Goal: Information Seeking & Learning: Learn about a topic

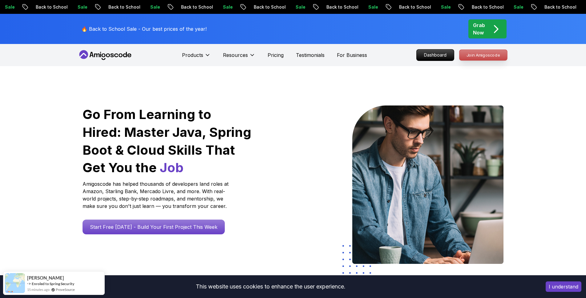
click at [483, 57] on p "Join Amigoscode" at bounding box center [484, 55] width 48 height 10
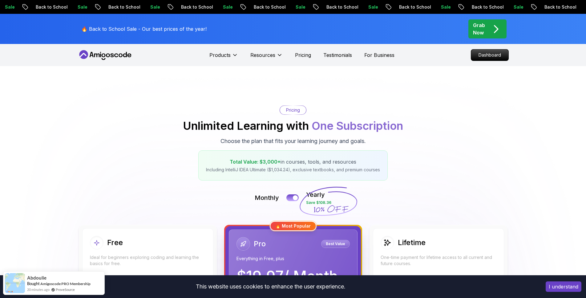
click at [110, 54] on icon at bounding box center [105, 55] width 55 height 10
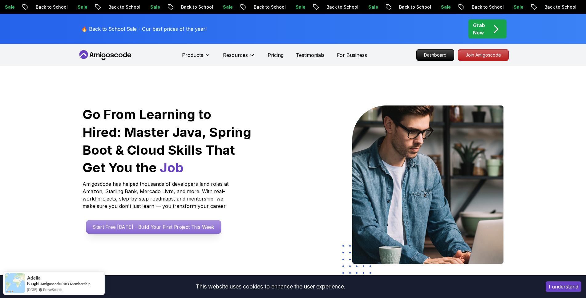
click at [133, 229] on p "Start Free [DATE] - Build Your First Project This Week" at bounding box center [153, 227] width 135 height 14
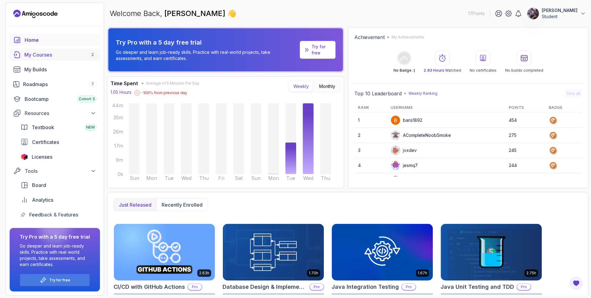
click at [43, 56] on div "My Courses 2" at bounding box center [60, 54] width 72 height 7
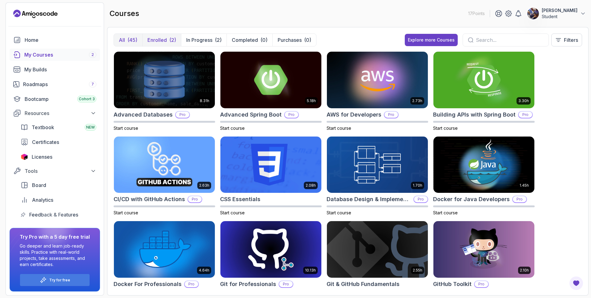
click at [164, 39] on p "Enrolled" at bounding box center [157, 39] width 19 height 7
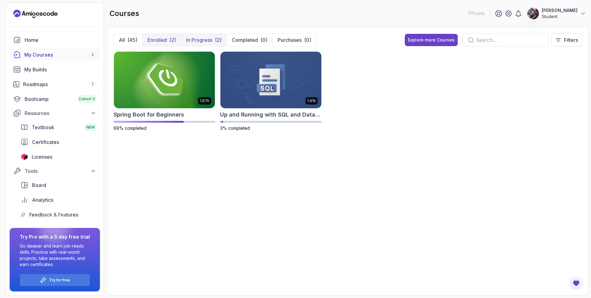
click at [198, 42] on p "In Progress" at bounding box center [199, 39] width 26 height 7
click at [164, 38] on p "Enrolled" at bounding box center [157, 39] width 19 height 7
click at [126, 35] on button "All (45)" at bounding box center [128, 40] width 28 height 12
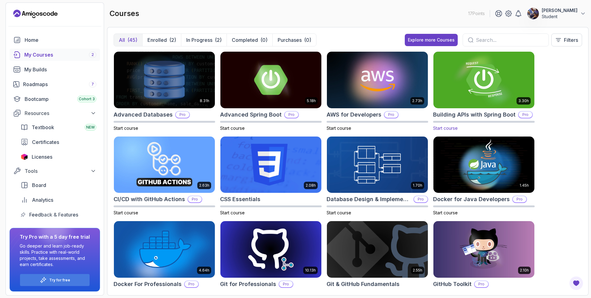
click at [470, 91] on img at bounding box center [484, 79] width 106 height 59
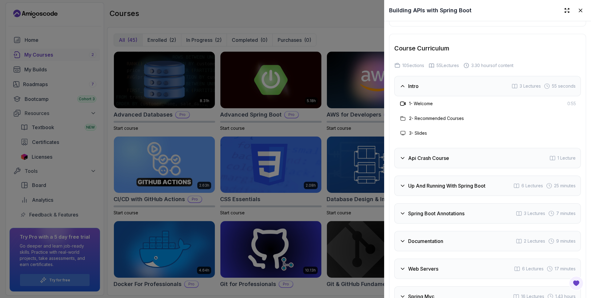
scroll to position [1146, 0]
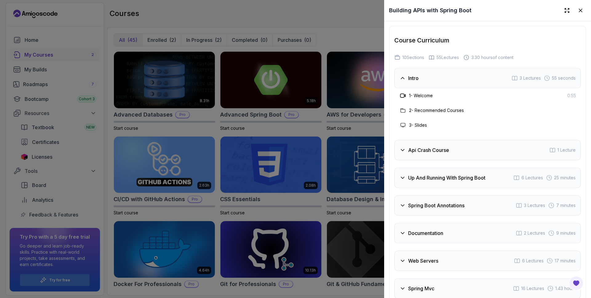
click at [406, 154] on div "Api Crash Course" at bounding box center [425, 150] width 50 height 7
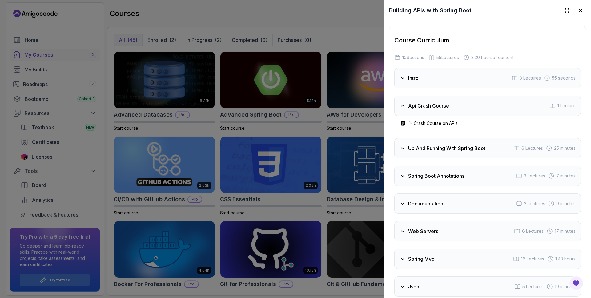
click at [407, 152] on div "Up And Running With Spring Boot" at bounding box center [443, 148] width 86 height 7
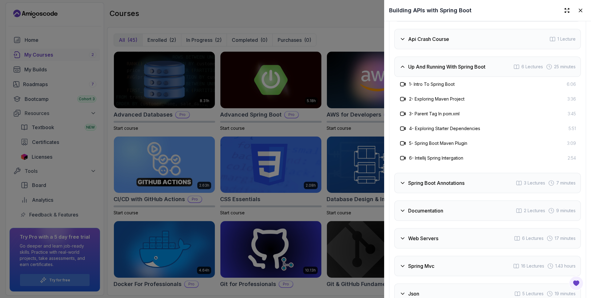
scroll to position [1220, 0]
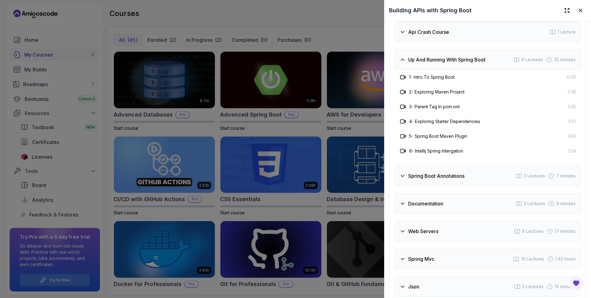
click at [401, 179] on icon at bounding box center [403, 176] width 6 height 6
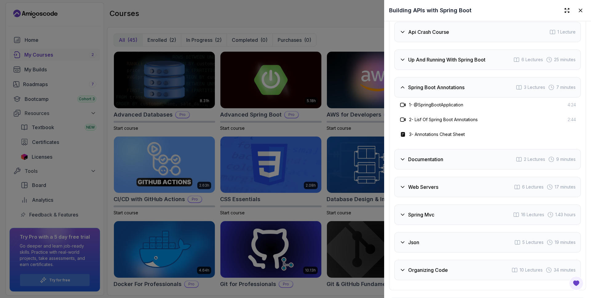
click at [404, 170] on div "Documentation 2 Lectures 9 minutes" at bounding box center [488, 159] width 187 height 20
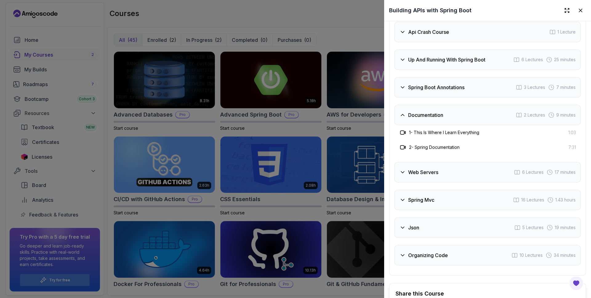
click at [405, 176] on icon at bounding box center [403, 172] width 6 height 6
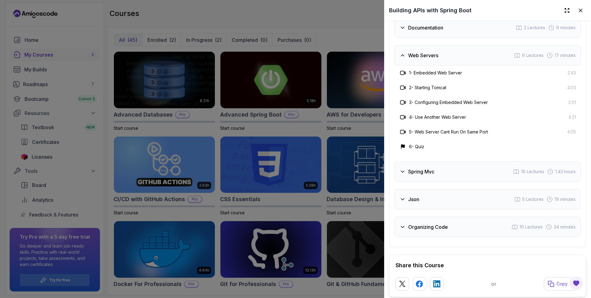
scroll to position [1331, 0]
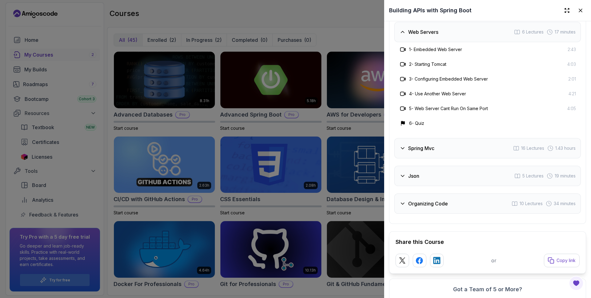
click at [404, 149] on icon at bounding box center [402, 149] width 3 height 2
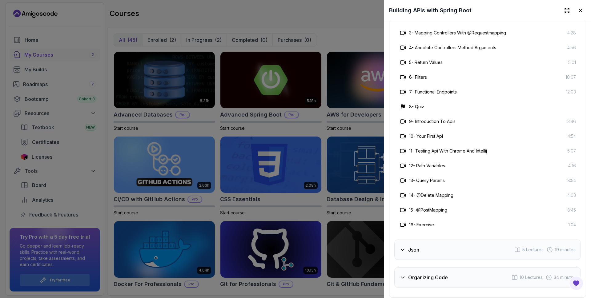
scroll to position [1479, 0]
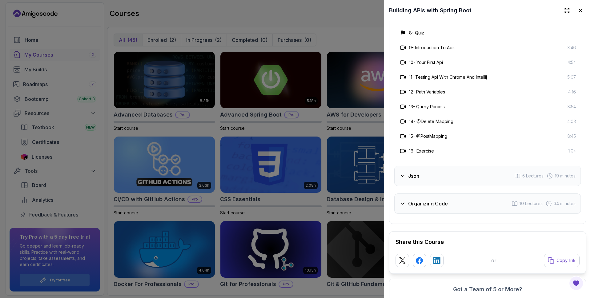
click at [401, 179] on icon at bounding box center [403, 176] width 6 height 6
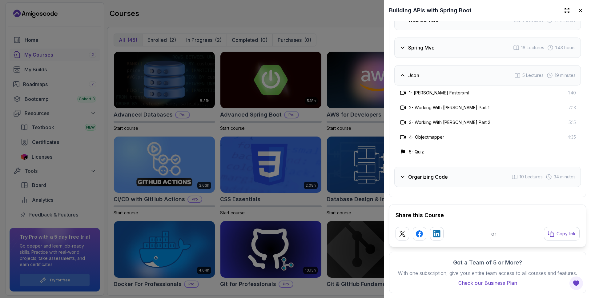
click at [404, 174] on icon at bounding box center [403, 177] width 6 height 6
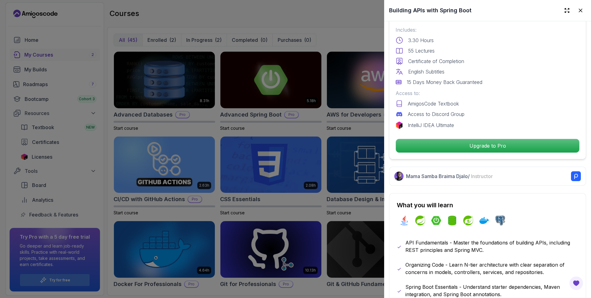
scroll to position [152, 0]
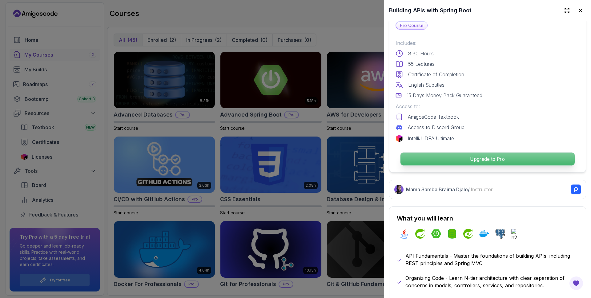
click at [449, 159] on p "Upgrade to Pro" at bounding box center [488, 159] width 174 height 13
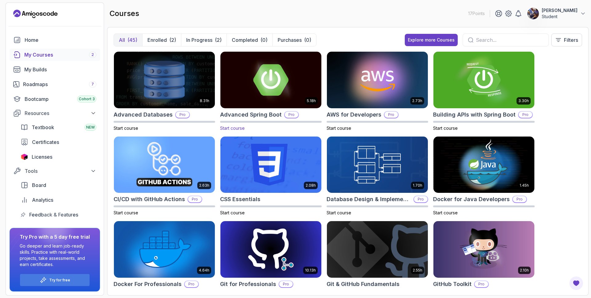
click at [272, 77] on img at bounding box center [271, 79] width 106 height 59
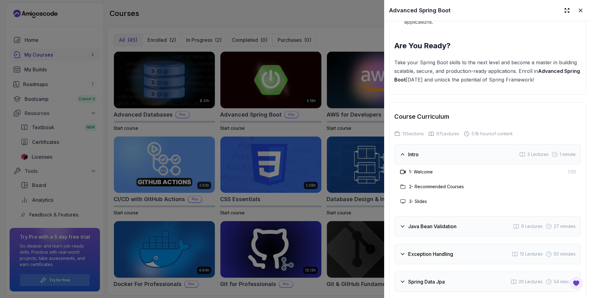
scroll to position [1072, 0]
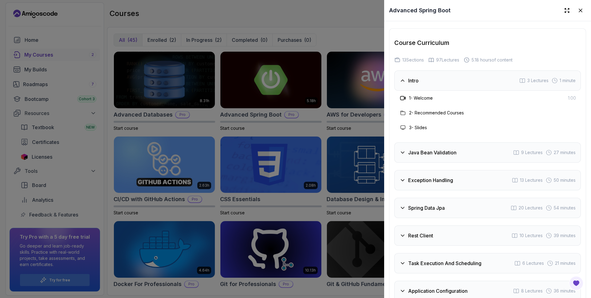
click at [405, 150] on icon at bounding box center [403, 153] width 6 height 6
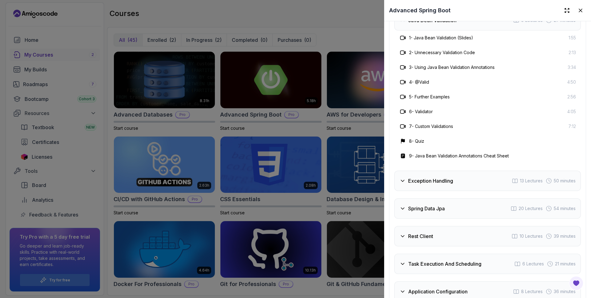
scroll to position [1183, 0]
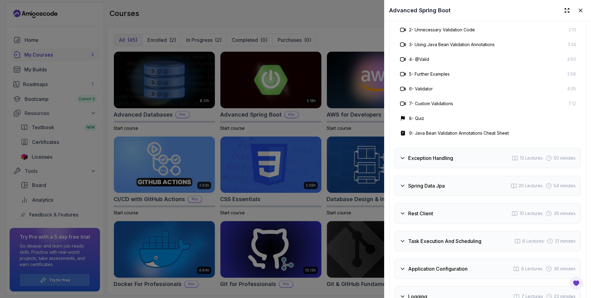
click at [404, 158] on icon at bounding box center [403, 158] width 6 height 6
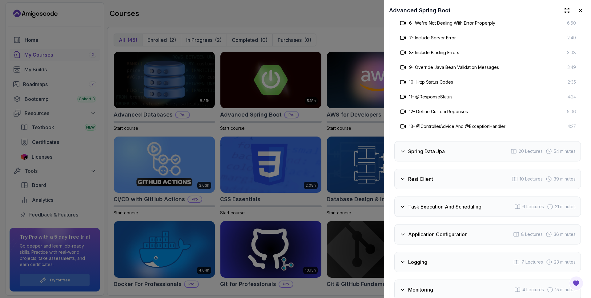
scroll to position [1294, 0]
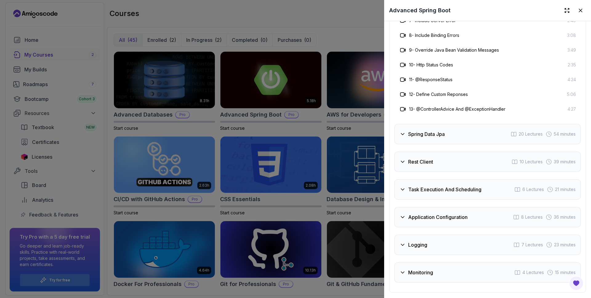
click at [401, 131] on icon at bounding box center [403, 134] width 6 height 6
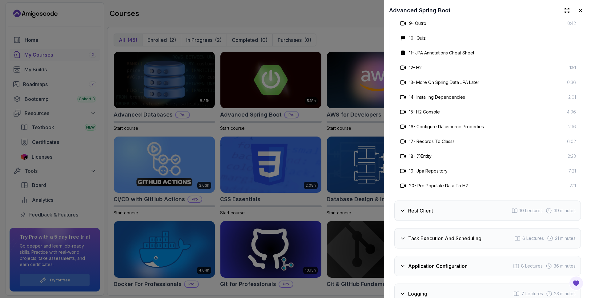
scroll to position [1405, 0]
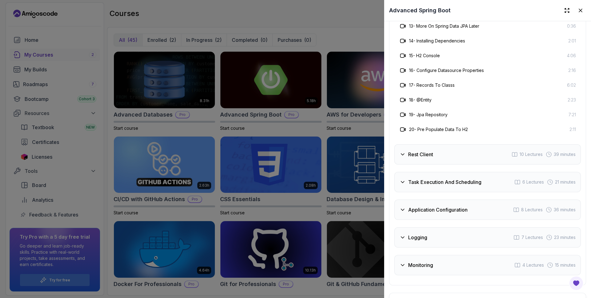
click at [404, 152] on icon at bounding box center [403, 155] width 6 height 6
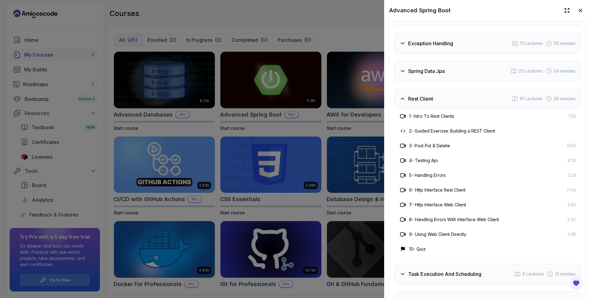
scroll to position [1239, 0]
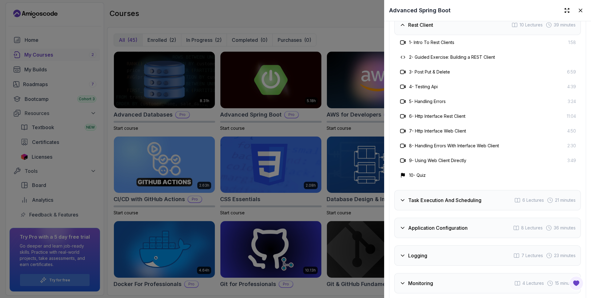
click at [413, 197] on h3 "Task Execution And Scheduling" at bounding box center [444, 200] width 73 height 7
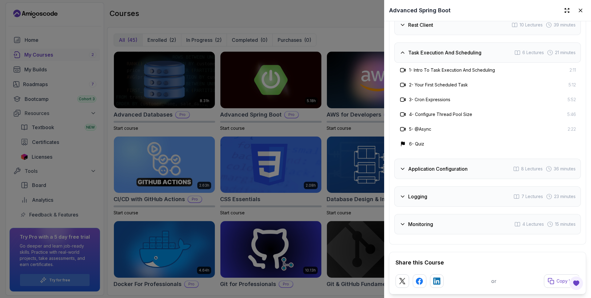
click at [407, 169] on div "Application Configuration" at bounding box center [434, 168] width 68 height 7
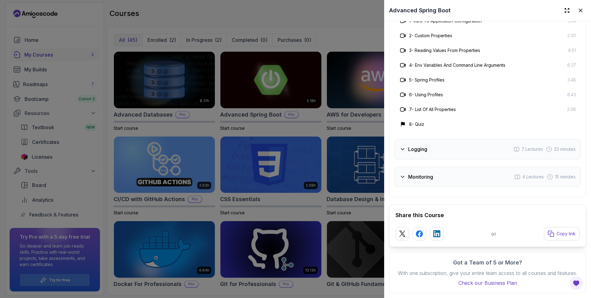
click at [405, 146] on icon at bounding box center [403, 149] width 6 height 6
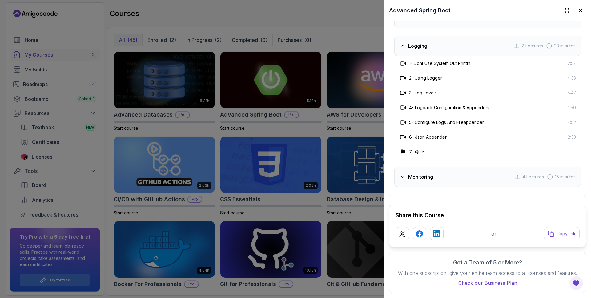
click at [403, 174] on icon at bounding box center [403, 177] width 6 height 6
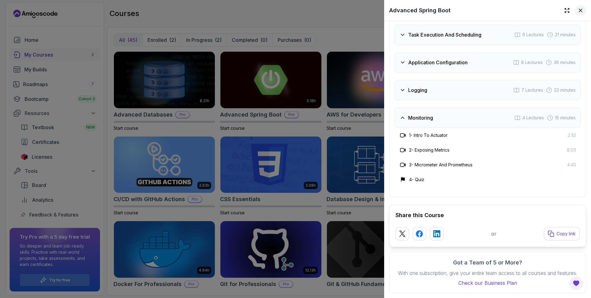
click at [579, 9] on icon at bounding box center [580, 10] width 3 height 3
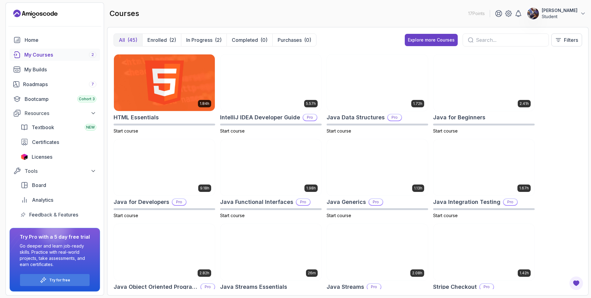
scroll to position [296, 0]
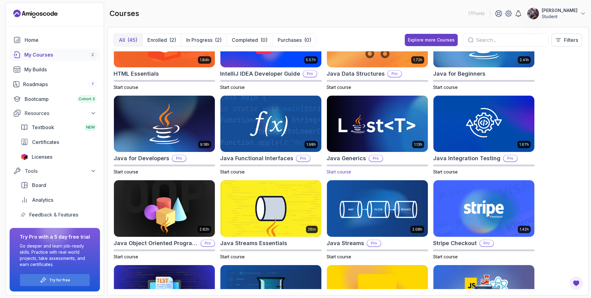
click at [378, 123] on img at bounding box center [378, 123] width 106 height 59
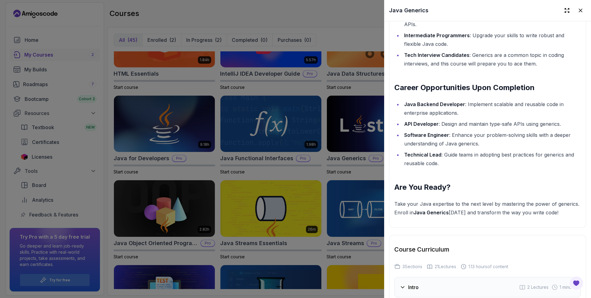
scroll to position [887, 0]
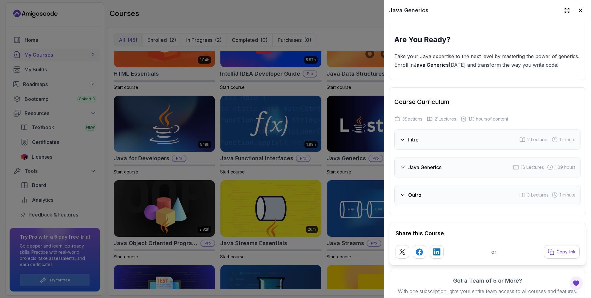
click at [403, 143] on icon at bounding box center [403, 140] width 6 height 6
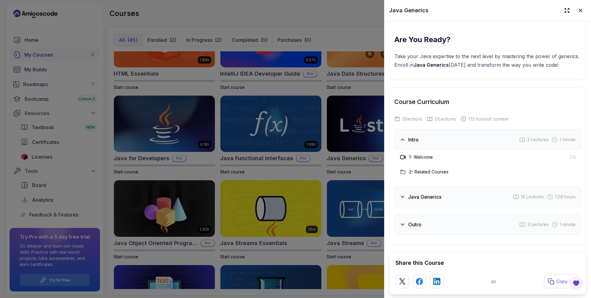
click at [405, 200] on icon at bounding box center [403, 197] width 6 height 6
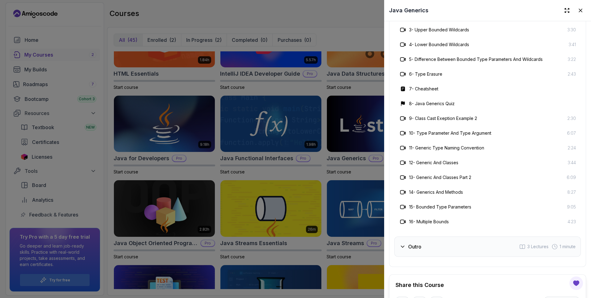
scroll to position [1155, 0]
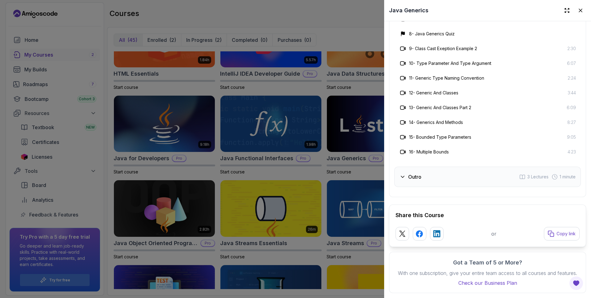
click at [307, 15] on div at bounding box center [295, 149] width 591 height 298
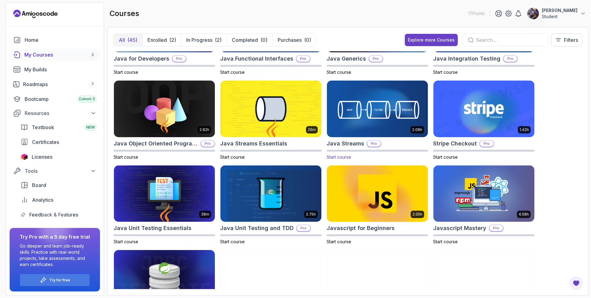
scroll to position [407, 0]
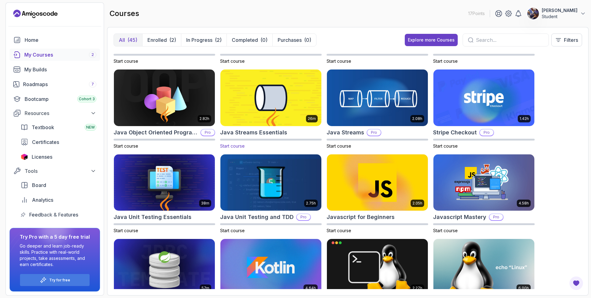
click at [270, 87] on img at bounding box center [271, 97] width 106 height 59
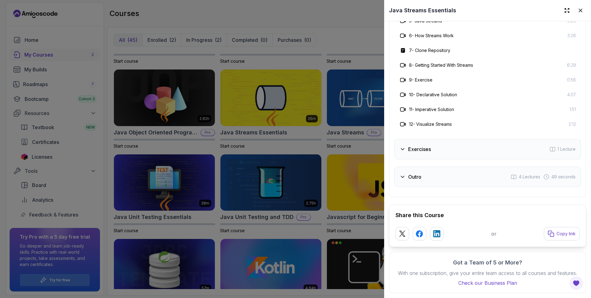
scroll to position [1113, 0]
click at [404, 146] on icon at bounding box center [403, 149] width 6 height 6
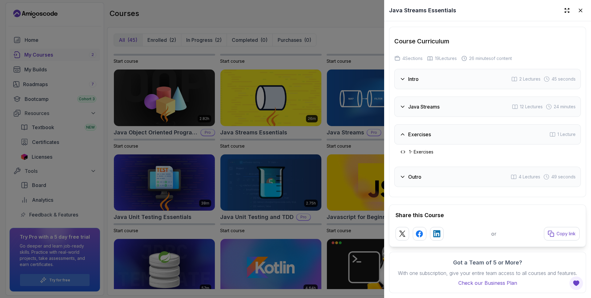
scroll to position [951, 0]
click at [403, 103] on div "Java Streams" at bounding box center [420, 106] width 40 height 7
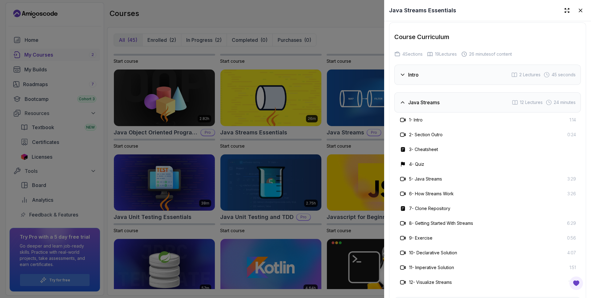
scroll to position [1098, 0]
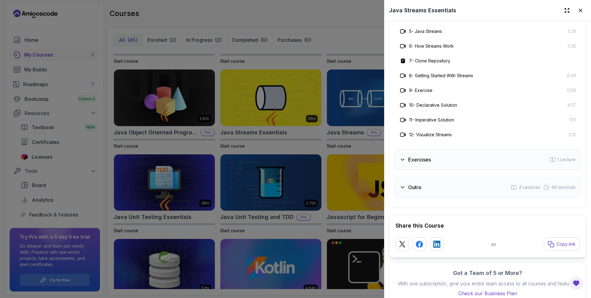
click at [109, 168] on div at bounding box center [295, 149] width 591 height 298
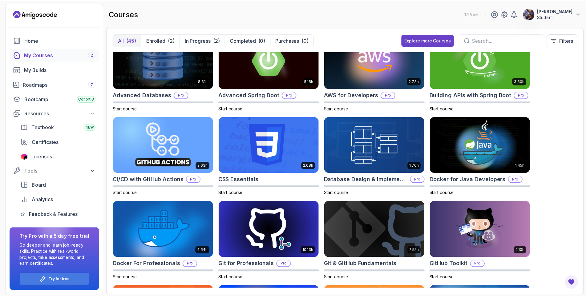
scroll to position [0, 0]
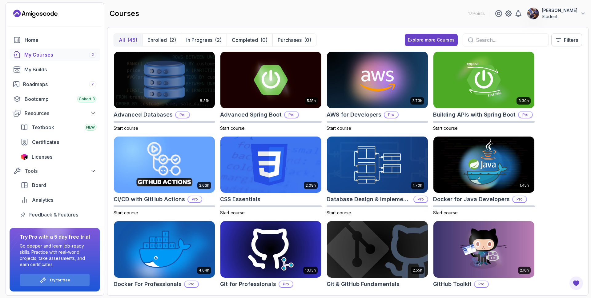
click at [42, 54] on div "My Courses 2" at bounding box center [60, 54] width 72 height 7
click at [206, 35] on button "In Progress (2)" at bounding box center [204, 40] width 46 height 12
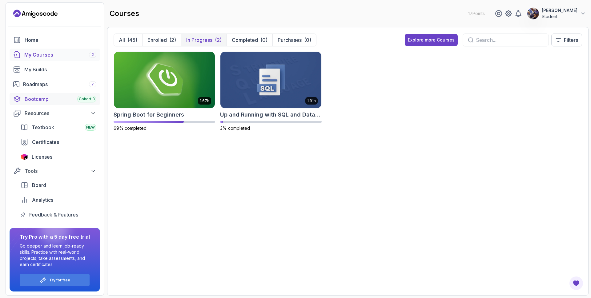
click at [41, 99] on div "Bootcamp Cohort 3" at bounding box center [61, 98] width 72 height 7
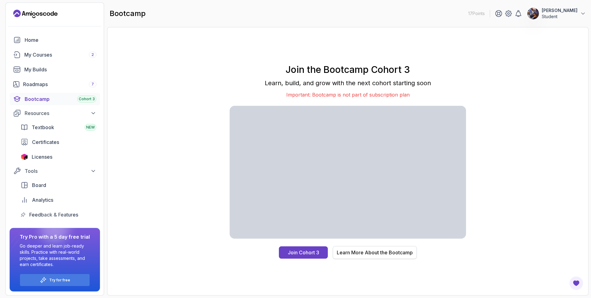
click at [388, 256] on div "Learn More About the Bootcamp" at bounding box center [375, 252] width 76 height 7
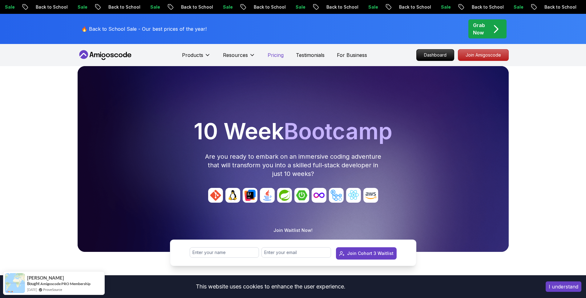
click at [279, 56] on p "Pricing" at bounding box center [276, 54] width 16 height 7
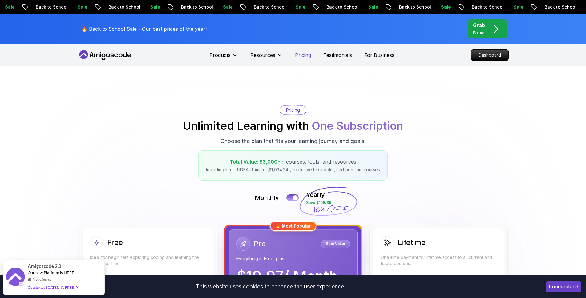
click at [309, 57] on p "Pricing" at bounding box center [303, 54] width 16 height 7
